Goal: Contribute content: Add original content to the website for others to see

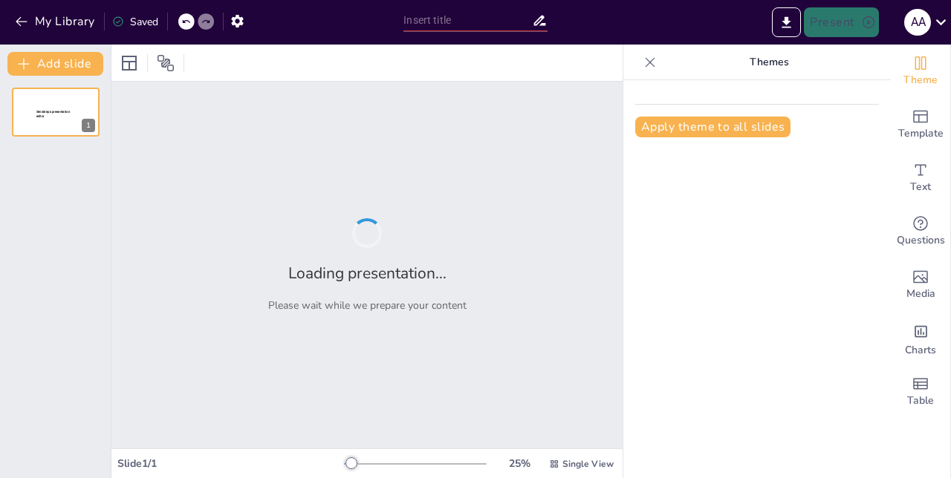
type input "La dialogicidad: esencia de la educación como práctica de la libertad"
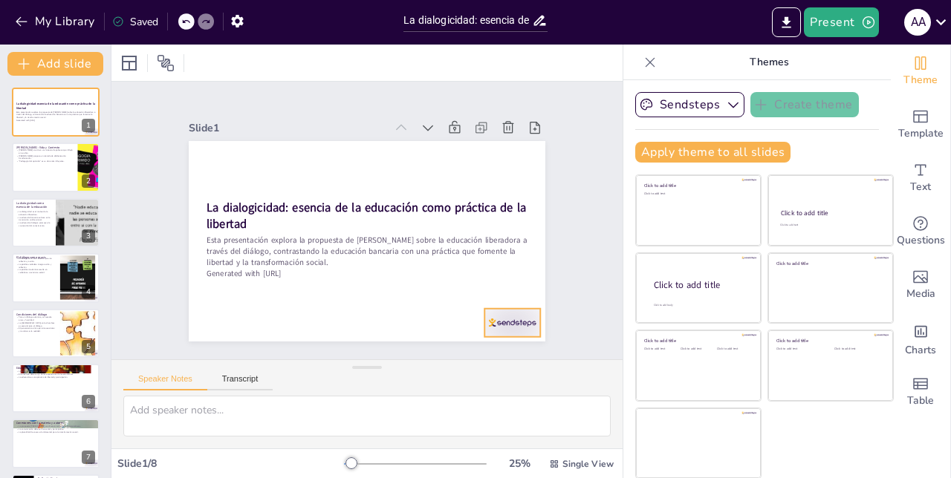
click at [455, 361] on div at bounding box center [425, 388] width 62 height 55
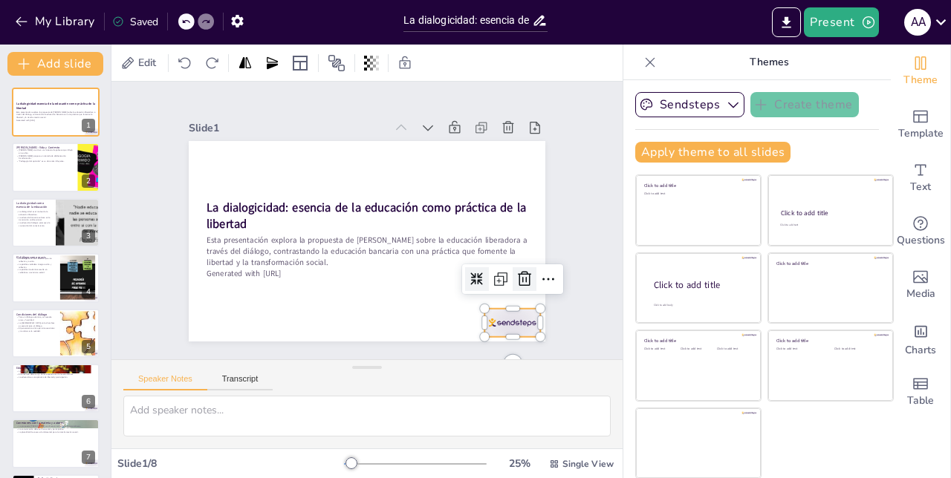
click at [502, 322] on div at bounding box center [486, 337] width 31 height 31
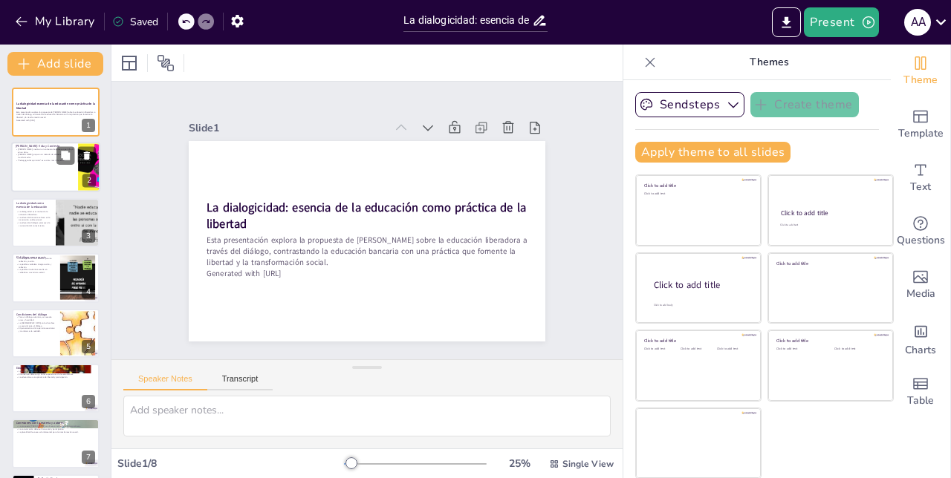
click at [51, 179] on div at bounding box center [55, 168] width 89 height 51
type textarea "La pobreza en la que creció [PERSON_NAME] fue un factor determinante en su enfo…"
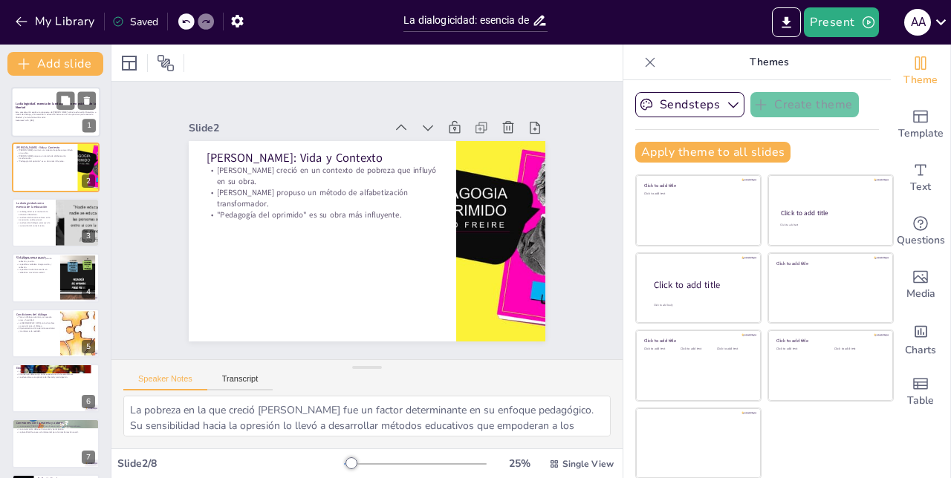
click at [37, 123] on div at bounding box center [55, 112] width 89 height 51
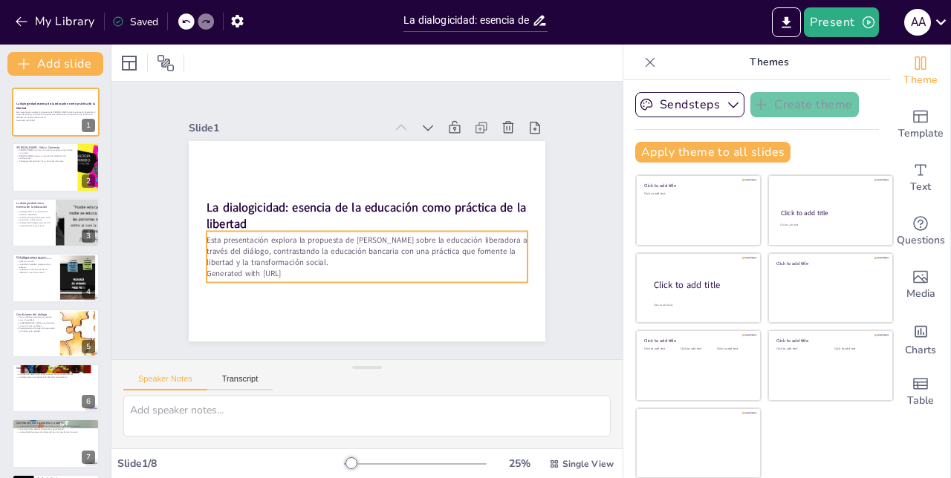
click at [305, 280] on div "Esta presentación explora la propuesta de [PERSON_NAME] sobre la educación libe…" at bounding box center [330, 220] width 51 height 321
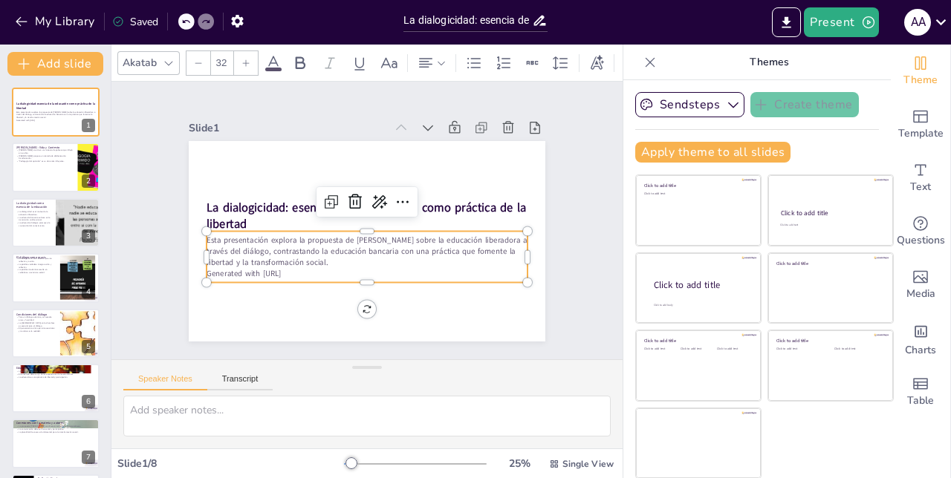
click at [313, 277] on p "Generated with [URL]" at bounding box center [340, 267] width 284 height 170
click at [315, 273] on p "Generated with [URL]" at bounding box center [327, 256] width 223 height 246
click at [303, 274] on p "Generated with [URL]" at bounding box center [336, 264] width 266 height 198
click at [303, 274] on p "Generated with [URL]" at bounding box center [327, 256] width 223 height 246
click at [377, 204] on icon at bounding box center [389, 216] width 25 height 25
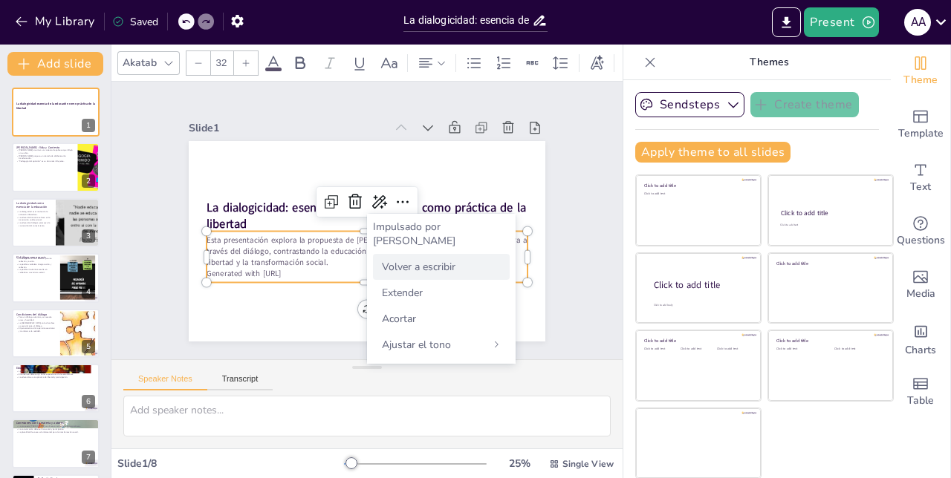
click at [416, 260] on font "Volver a escribir" at bounding box center [419, 267] width 74 height 14
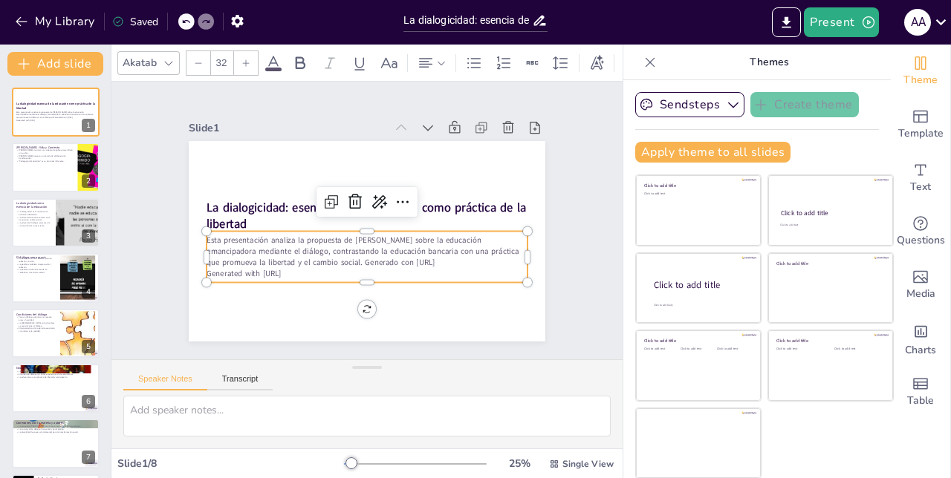
click at [315, 276] on p "Generated with [URL]" at bounding box center [356, 272] width 316 height 77
click at [284, 269] on p "Generated with [URL]" at bounding box center [324, 189] width 198 height 266
click at [284, 269] on p "Generated with [URL]" at bounding box center [340, 266] width 284 height 170
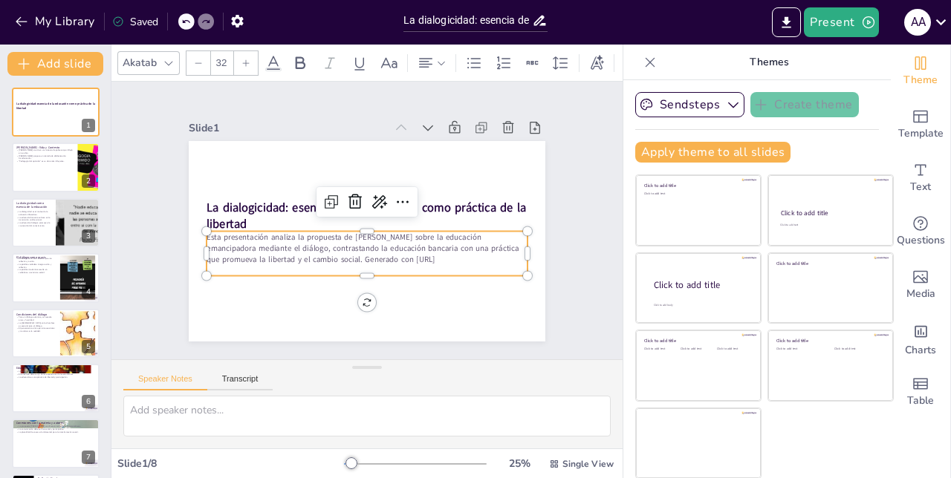
click at [357, 258] on p "Esta presentación analiza la propuesta de [PERSON_NAME] sobre la educación eman…" at bounding box center [356, 245] width 307 height 161
click at [357, 258] on p "Esta presentación analiza la propuesta de [PERSON_NAME] sobre la educación eman…" at bounding box center [350, 242] width 279 height 215
click at [357, 258] on p "Esta presentación analiza la propuesta de [PERSON_NAME] sobre la educación eman…" at bounding box center [353, 244] width 295 height 189
click at [357, 258] on p "Esta presentación analiza la propuesta de [PERSON_NAME] sobre la educación eman…" at bounding box center [359, 246] width 316 height 131
click at [357, 259] on p "Esta presentación analiza la propuesta de [PERSON_NAME] sobre la educación eman…" at bounding box center [344, 236] width 215 height 279
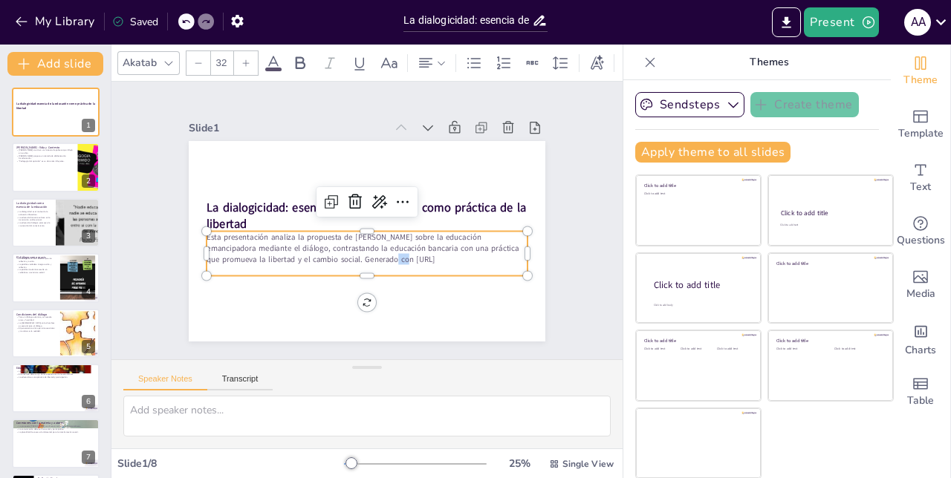
click at [357, 259] on p "Esta presentación analiza la propuesta de [PERSON_NAME] sobre la educación eman…" at bounding box center [361, 248] width 321 height 100
click at [357, 259] on p "Esta presentación analiza la propuesta de [PERSON_NAME] sobre la educación eman…" at bounding box center [353, 244] width 294 height 189
click at [357, 259] on p "Esta presentación analiza la propuesta de [PERSON_NAME] sobre la educación eman…" at bounding box center [359, 246] width 316 height 131
click at [62, 181] on div at bounding box center [55, 168] width 89 height 51
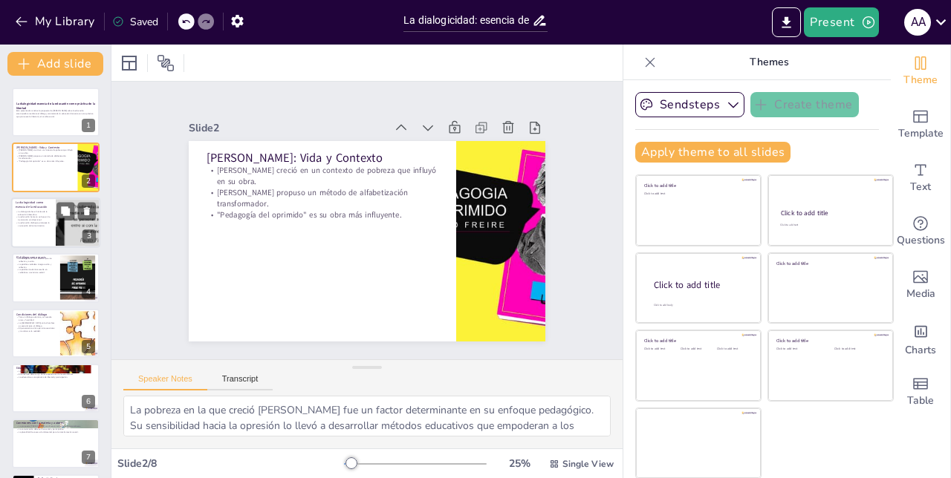
click at [39, 237] on div at bounding box center [55, 223] width 89 height 51
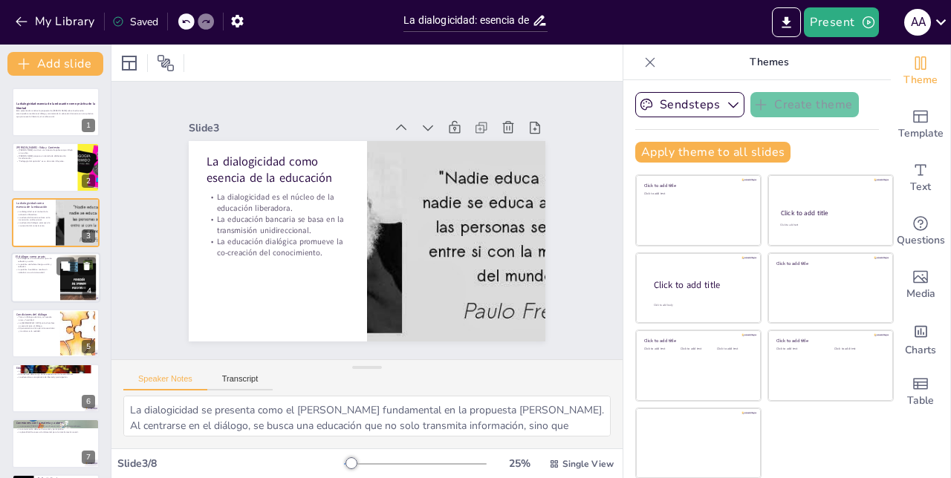
click at [34, 253] on div "El diálogo como praxis El diálogo es un acto creador que une reflexión y acción…" at bounding box center [55, 253] width 89 height 0
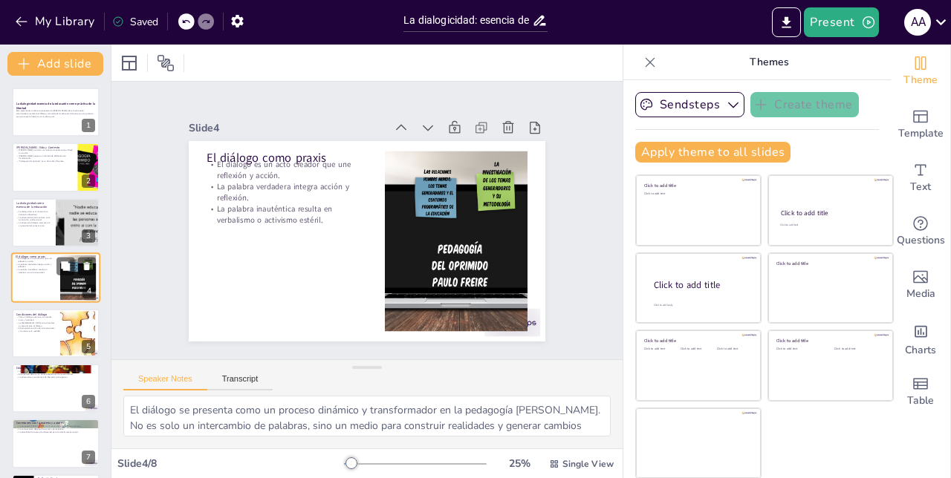
scroll to position [1, 0]
click at [37, 339] on div at bounding box center [55, 333] width 89 height 51
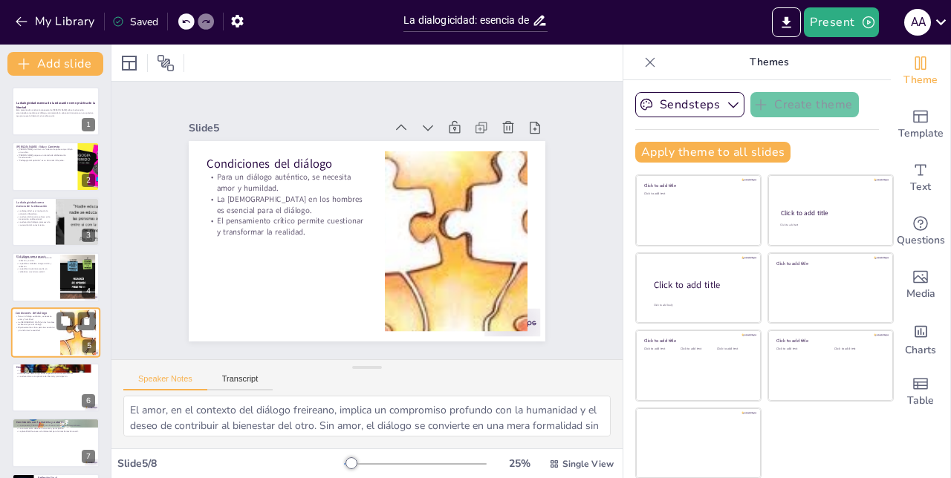
scroll to position [56, 0]
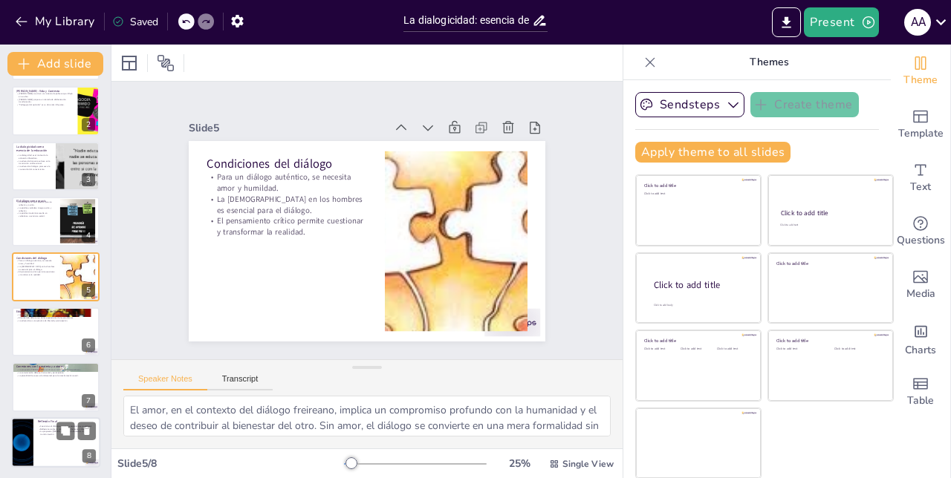
click at [45, 431] on p "Reflexionar sobre la comunicación bancaria y dialógica." at bounding box center [67, 429] width 58 height 3
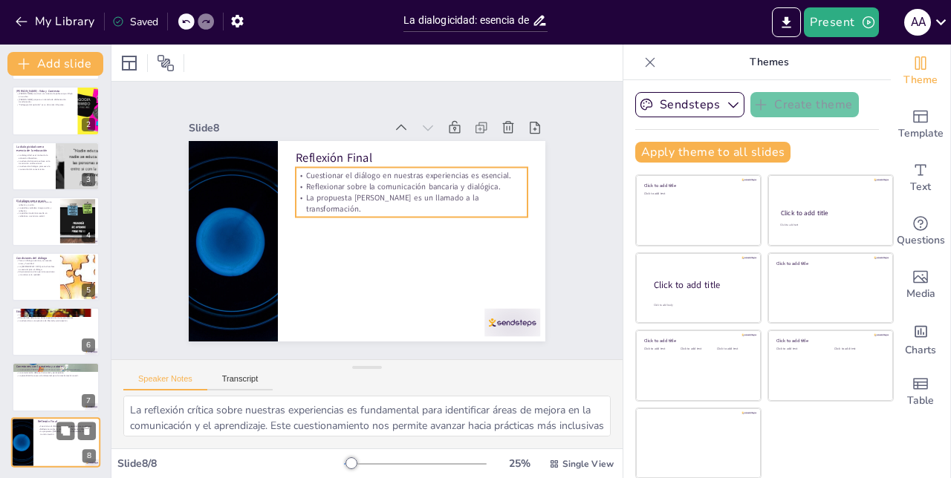
scroll to position [57, 0]
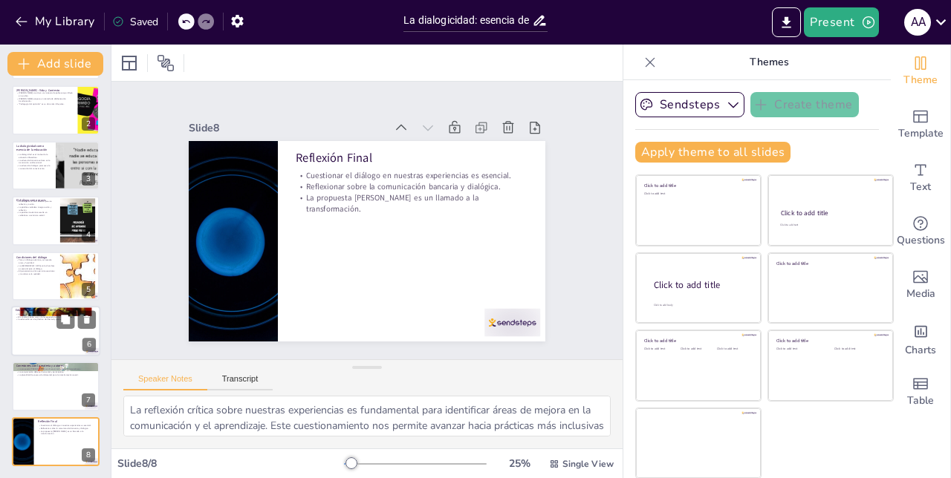
click at [26, 346] on div at bounding box center [55, 331] width 89 height 51
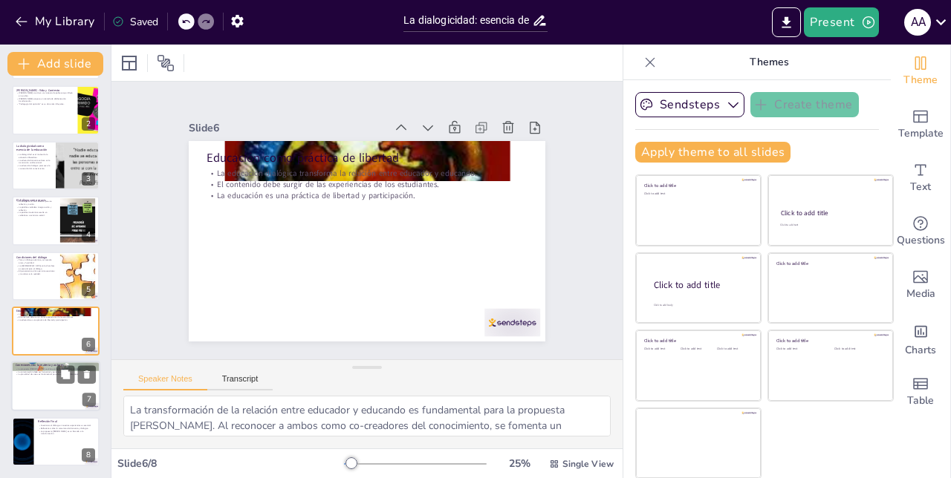
click at [18, 389] on div at bounding box center [55, 387] width 89 height 51
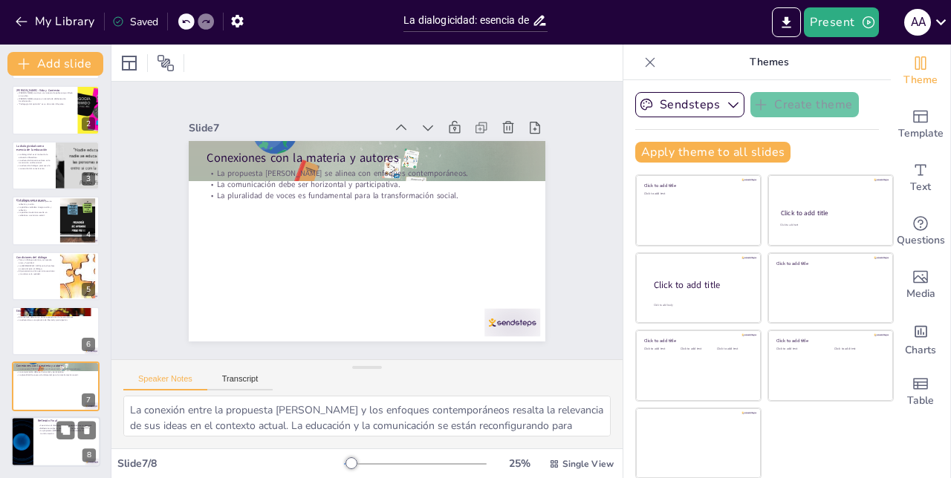
click at [18, 455] on div at bounding box center [22, 442] width 89 height 51
type textarea "La reflexión crítica sobre nuestras experiencias es fundamental para identifica…"
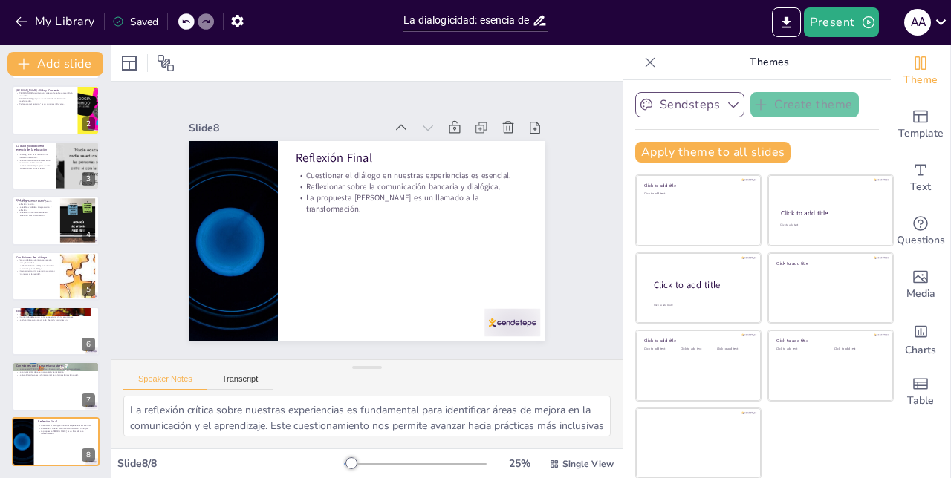
click at [718, 108] on button "Sendsteps" at bounding box center [689, 104] width 109 height 25
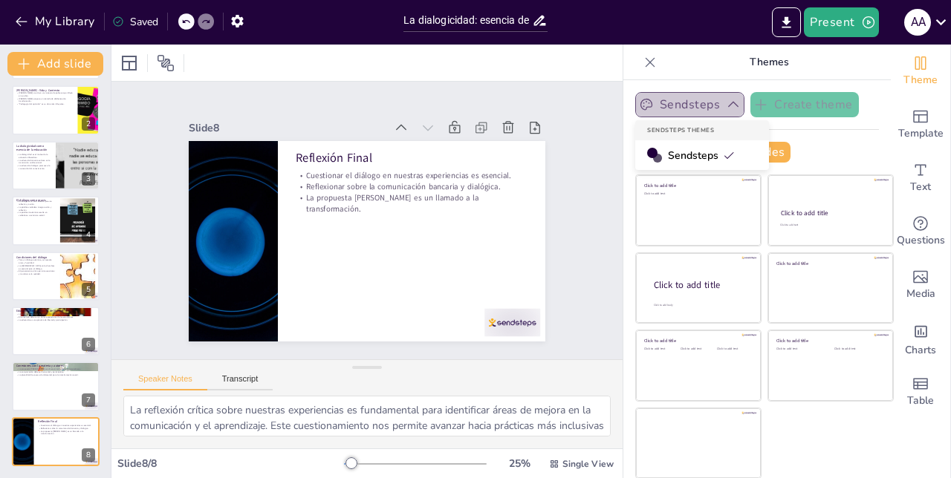
click at [718, 108] on button "Sendsteps" at bounding box center [689, 104] width 109 height 25
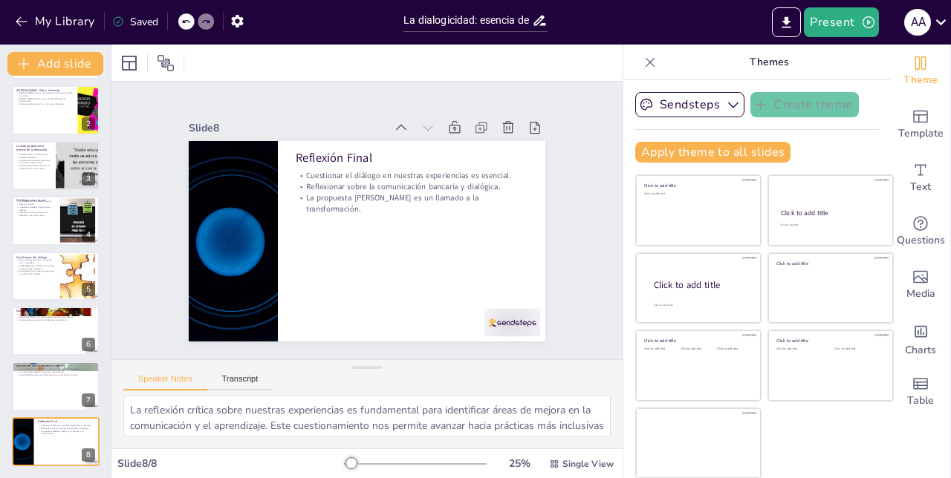
click at [577, 92] on div "Slide 1 La dialogicidad: esencia de la educación como práctica de la libertad E…" at bounding box center [367, 221] width 496 height 582
